Goal: Task Accomplishment & Management: Manage account settings

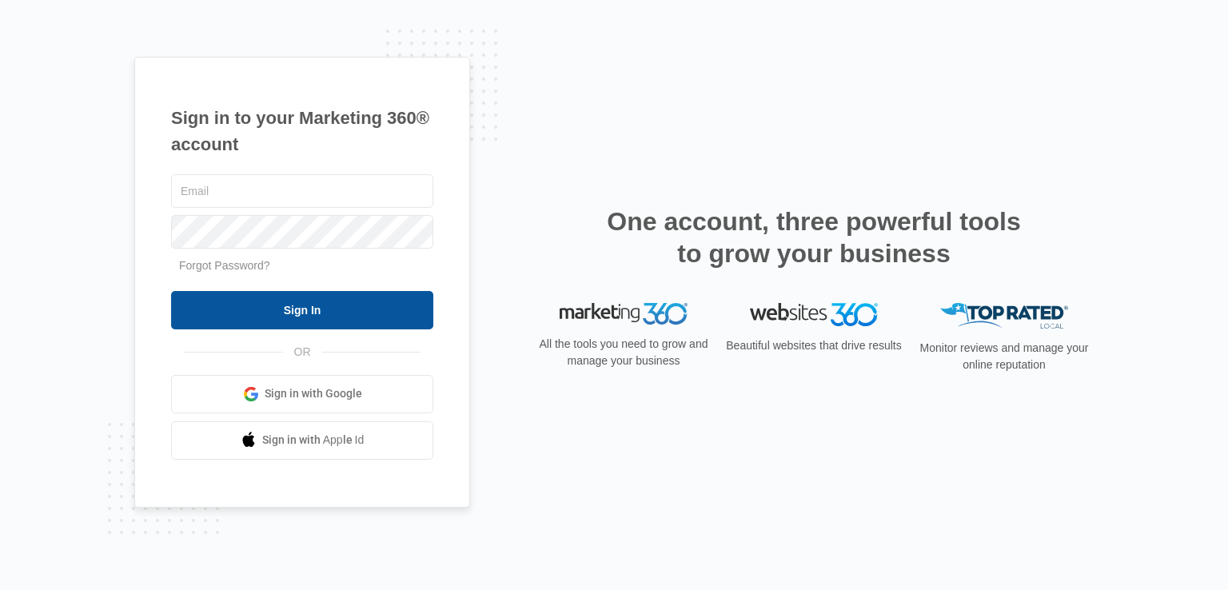
type input "[EMAIL_ADDRESS][DOMAIN_NAME]"
click at [301, 318] on input "Sign In" at bounding box center [302, 310] width 262 height 38
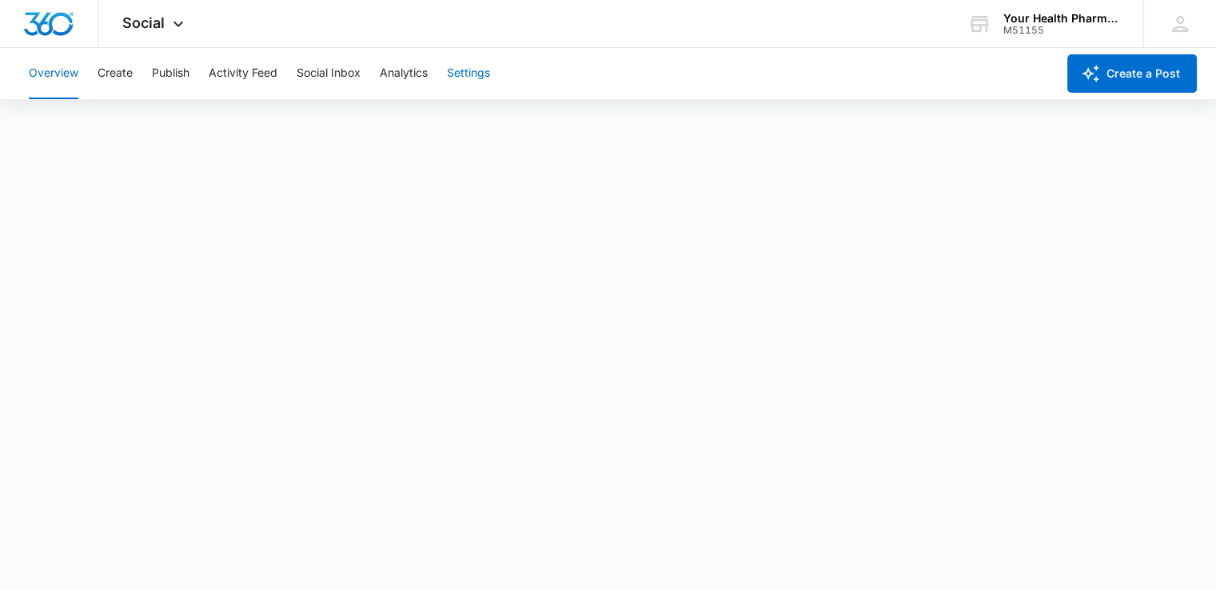
scroll to position [4, 0]
